Goal: Leave review/rating: Leave review/rating

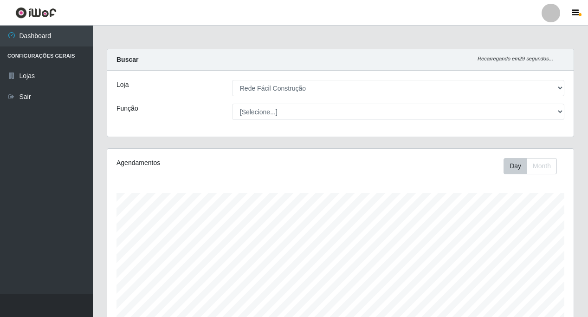
select select "318"
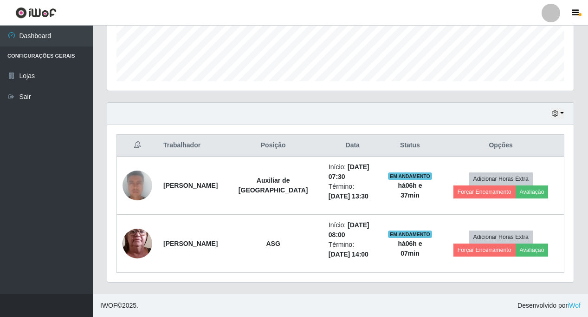
scroll to position [193, 467]
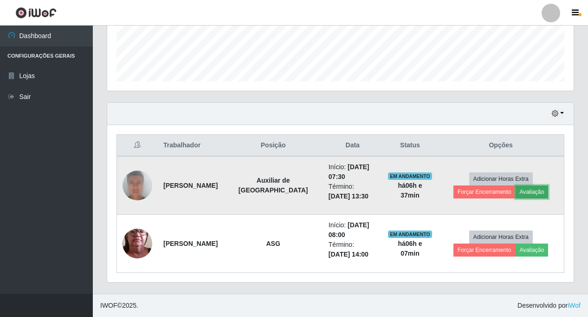
click at [516, 194] on button "Avaliação" at bounding box center [532, 191] width 33 height 13
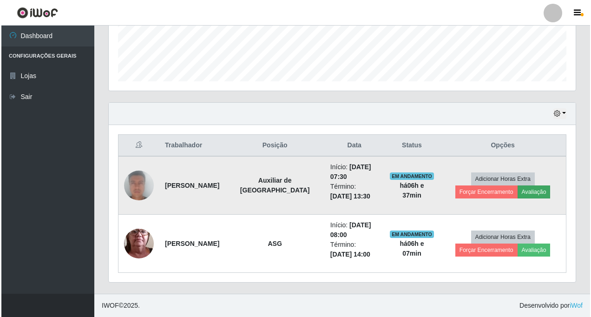
scroll to position [193, 462]
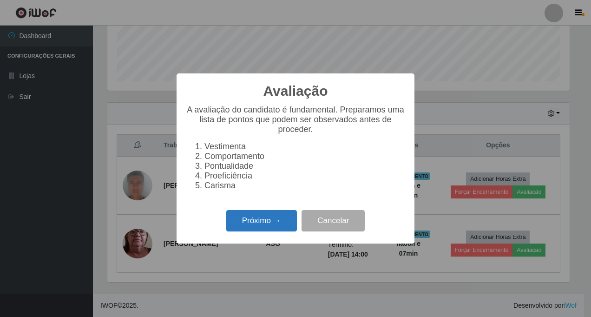
click at [241, 224] on button "Próximo →" at bounding box center [261, 221] width 71 height 22
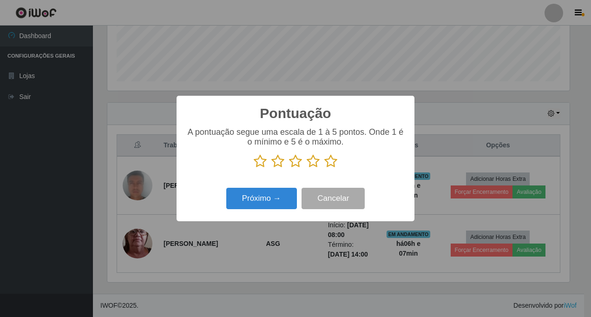
scroll to position [464062, 463792]
click at [330, 163] on icon at bounding box center [330, 161] width 13 height 14
click at [324, 168] on input "radio" at bounding box center [324, 168] width 0 height 0
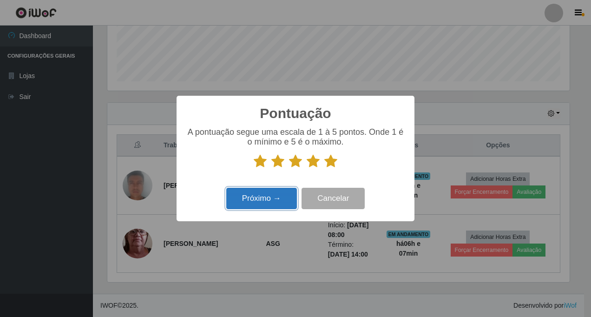
click at [260, 198] on button "Próximo →" at bounding box center [261, 199] width 71 height 22
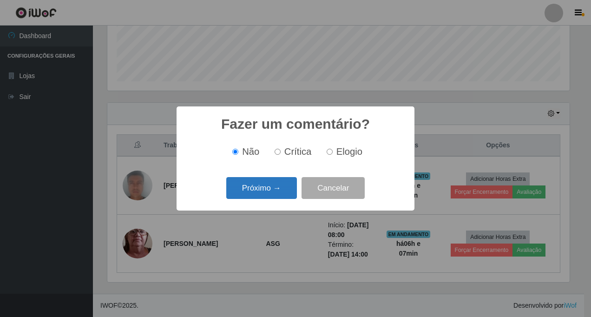
click at [261, 187] on button "Próximo →" at bounding box center [261, 188] width 71 height 22
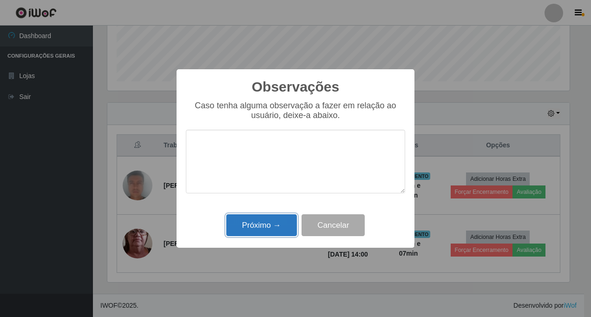
click at [261, 221] on button "Próximo →" at bounding box center [261, 225] width 71 height 22
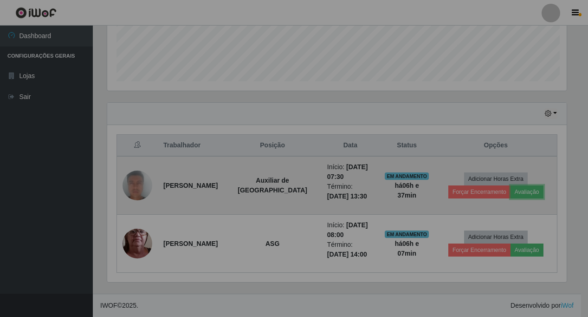
scroll to position [193, 467]
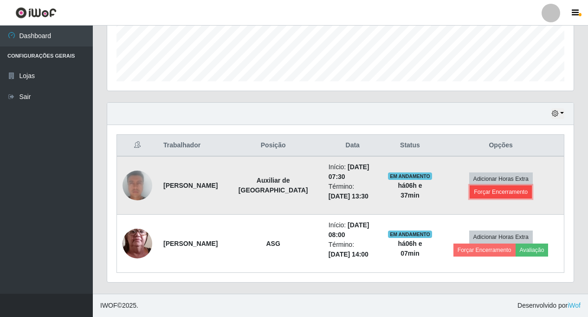
click at [532, 185] on button "Forçar Encerramento" at bounding box center [501, 191] width 62 height 13
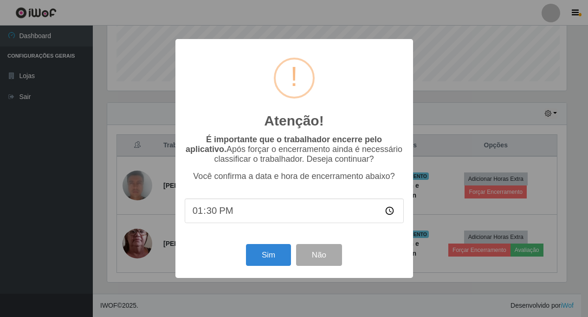
scroll to position [193, 462]
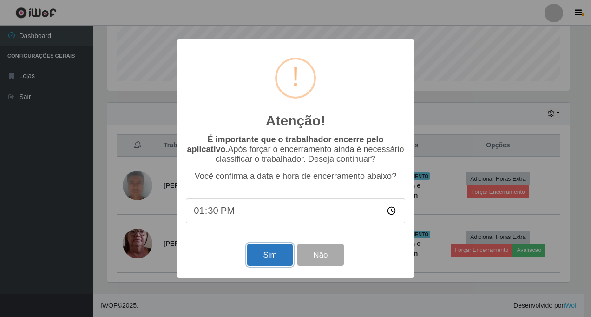
click at [265, 257] on button "Sim" at bounding box center [269, 255] width 45 height 22
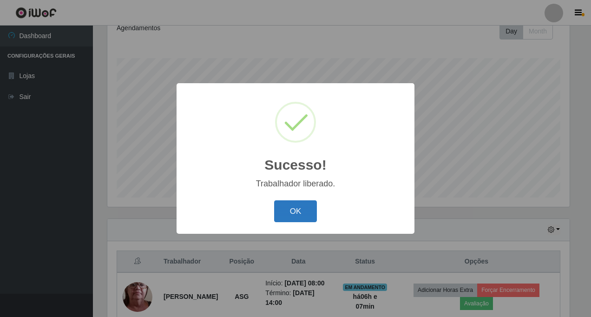
click at [298, 210] on button "OK" at bounding box center [295, 211] width 43 height 22
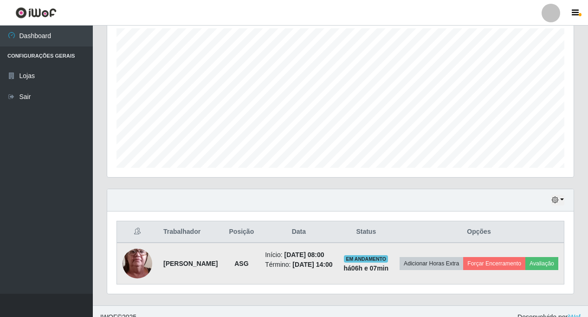
scroll to position [183, 0]
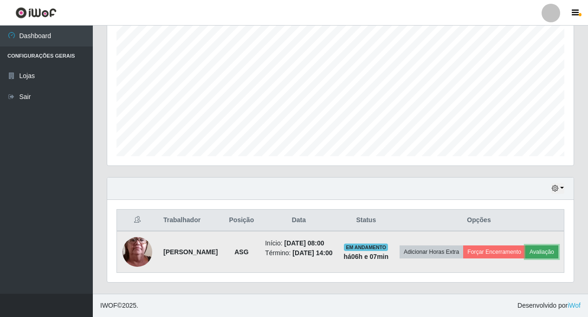
click at [526, 253] on button "Avaliação" at bounding box center [542, 251] width 33 height 13
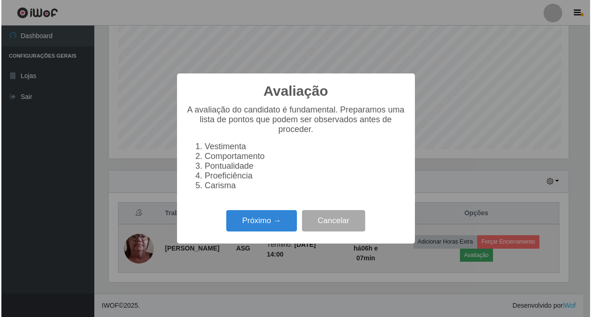
scroll to position [193, 462]
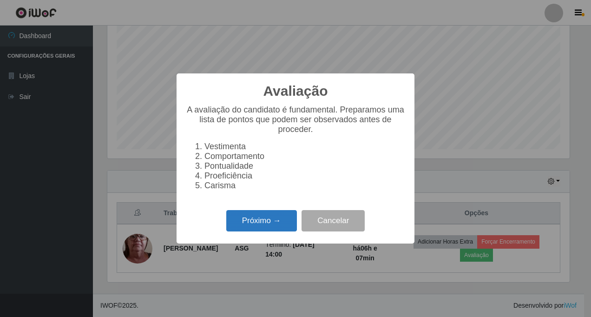
click at [243, 223] on button "Próximo →" at bounding box center [261, 221] width 71 height 22
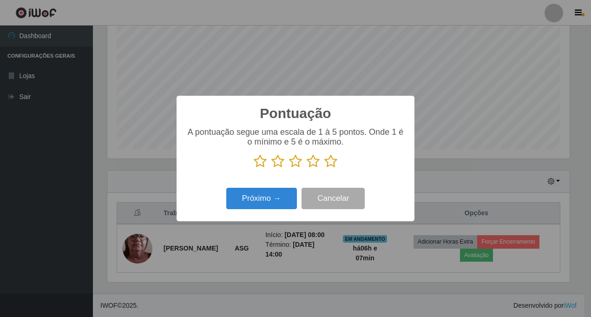
scroll to position [464062, 463792]
click at [311, 163] on icon at bounding box center [312, 161] width 13 height 14
click at [306, 168] on input "radio" at bounding box center [306, 168] width 0 height 0
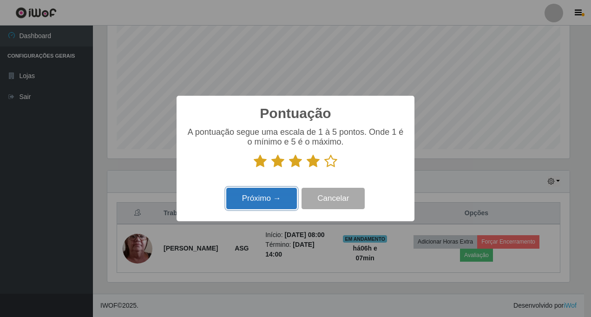
click at [266, 199] on button "Próximo →" at bounding box center [261, 199] width 71 height 22
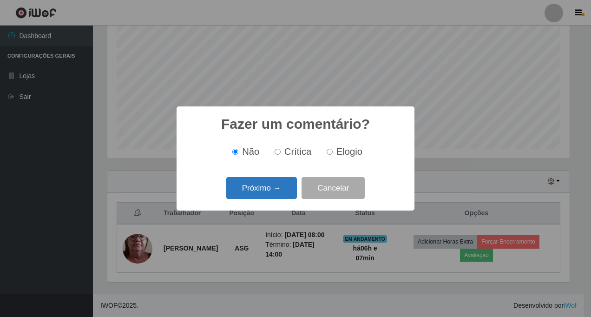
click at [259, 186] on button "Próximo →" at bounding box center [261, 188] width 71 height 22
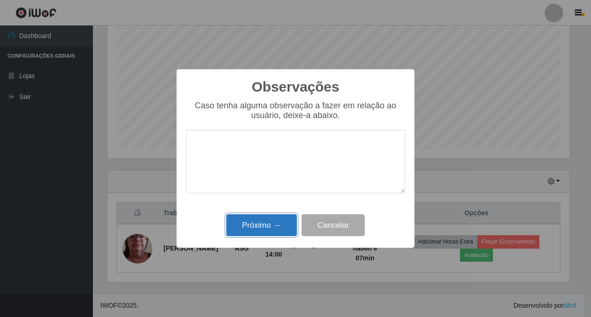
click at [256, 231] on button "Próximo →" at bounding box center [261, 225] width 71 height 22
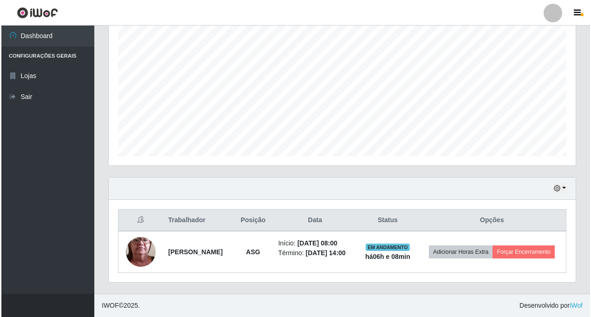
scroll to position [176, 0]
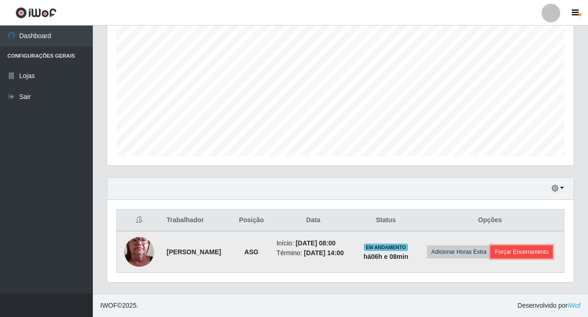
click at [537, 253] on button "Forçar Encerramento" at bounding box center [522, 251] width 62 height 13
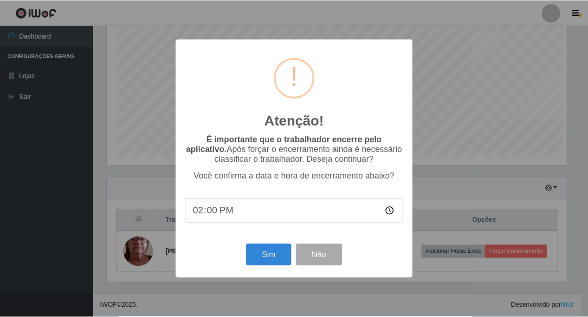
scroll to position [193, 462]
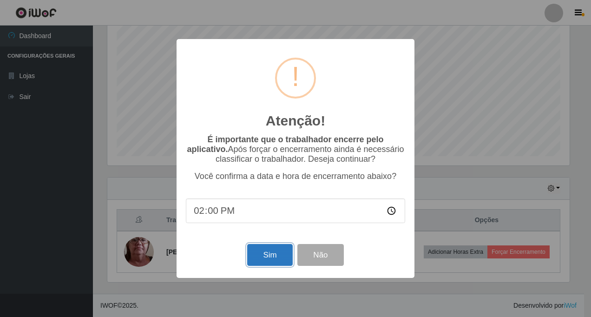
click at [262, 256] on button "Sim" at bounding box center [269, 255] width 45 height 22
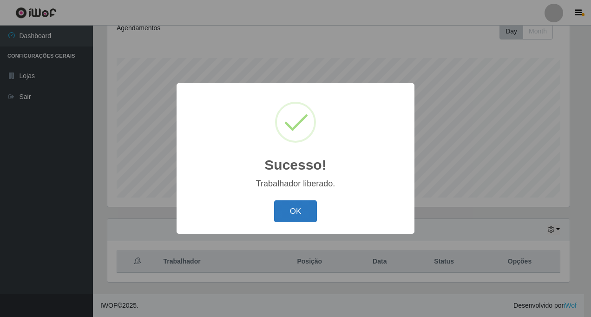
click at [296, 211] on button "OK" at bounding box center [295, 211] width 43 height 22
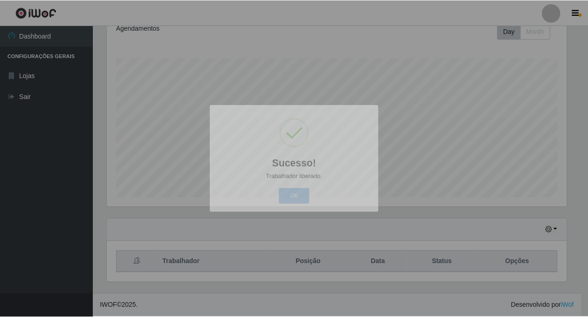
scroll to position [193, 467]
